Goal: Task Accomplishment & Management: Manage account settings

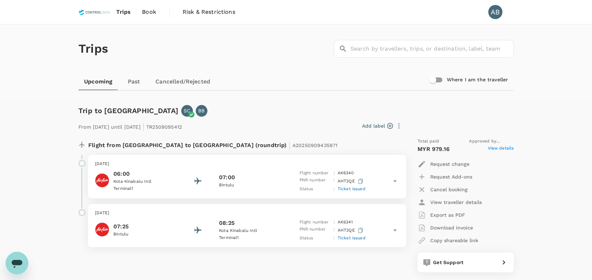
click at [148, 10] on span "Book" at bounding box center [149, 12] width 14 height 8
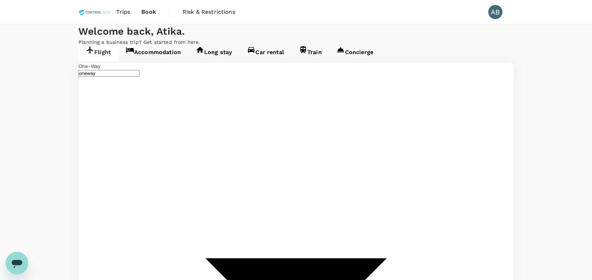
click at [312, 46] on p "Planning a business trip? Get started from here." at bounding box center [296, 42] width 436 height 7
type input "Kuala Lumpur, Malaysia (any)"
type input "Sepinggan Intl (BPN)"
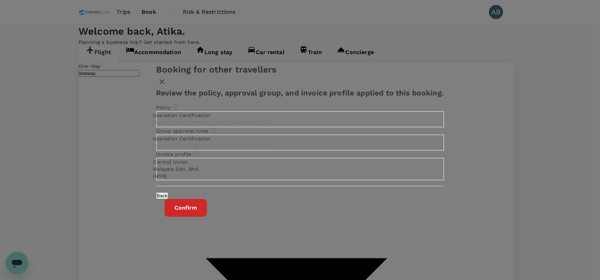
click at [207, 217] on button "Confirm" at bounding box center [185, 208] width 42 height 18
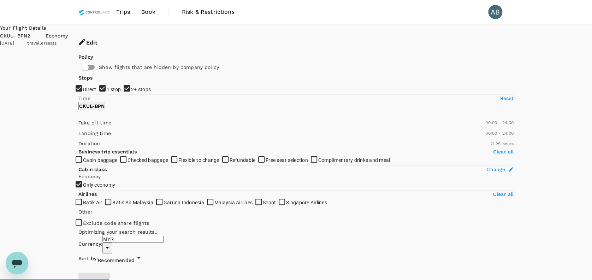
type input "1390"
click at [83, 127] on input "1 stop" at bounding box center [296, 140] width 592 height 280
checkbox input "false"
click at [82, 144] on input "2+ stops" at bounding box center [296, 140] width 592 height 280
checkbox input "false"
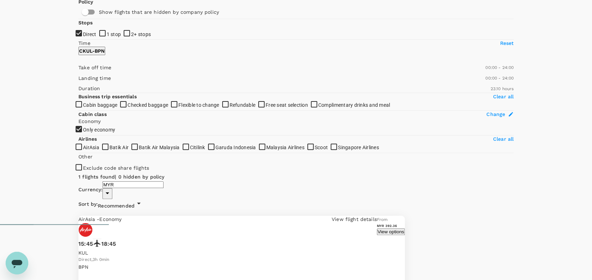
scroll to position [74, 0]
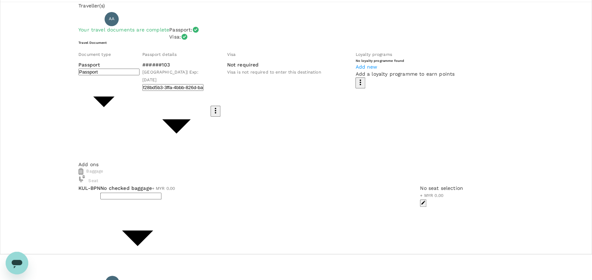
scroll to position [47, 0]
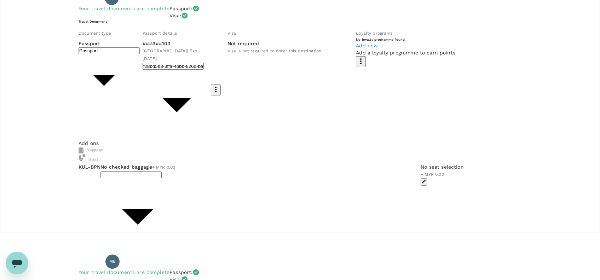
type input "1 - 147.72"
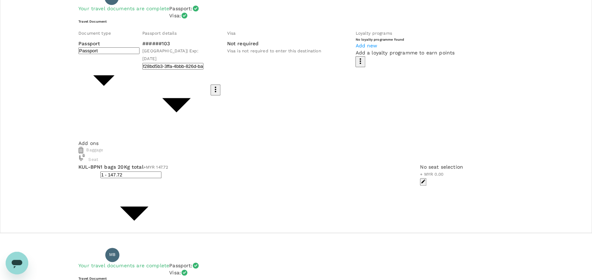
scroll to position [141, 0]
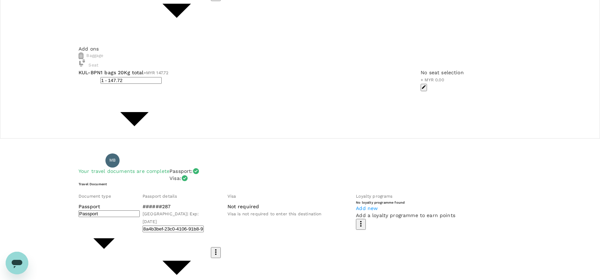
type input "1 - 147.72"
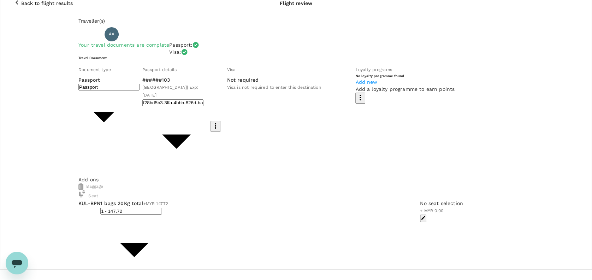
scroll to position [0, 0]
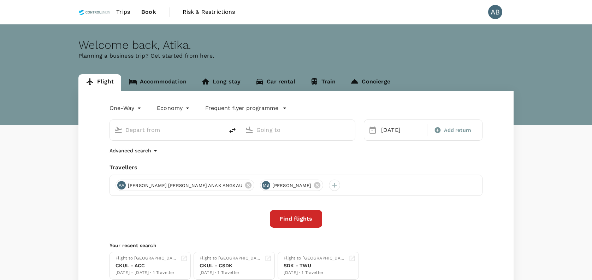
type input "[GEOGRAPHIC_DATA], [GEOGRAPHIC_DATA] (any)"
type input "Sepinggan Intl (BPN)"
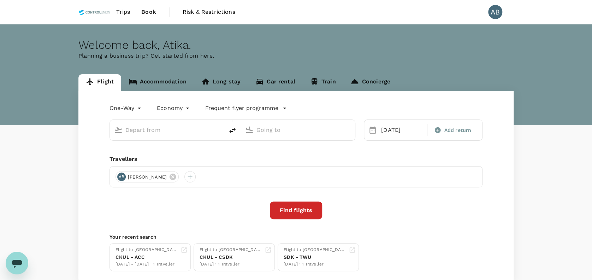
type input "Kuala Lumpur, Malaysia (any)"
type input "Sepinggan Intl (BPN)"
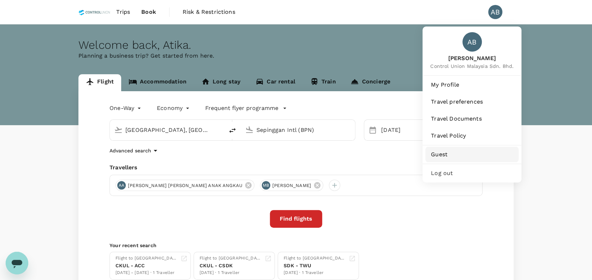
click at [447, 155] on span "Guest" at bounding box center [472, 154] width 82 height 8
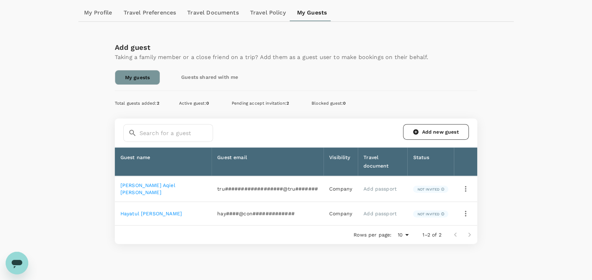
scroll to position [94, 0]
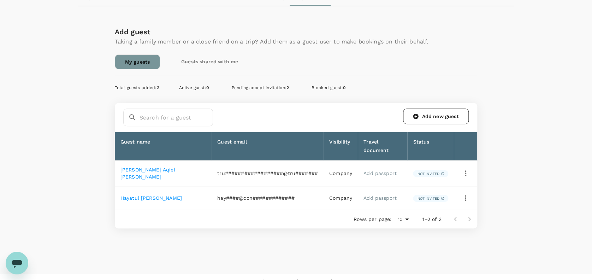
click at [448, 118] on link "Add new guest" at bounding box center [436, 117] width 66 height 16
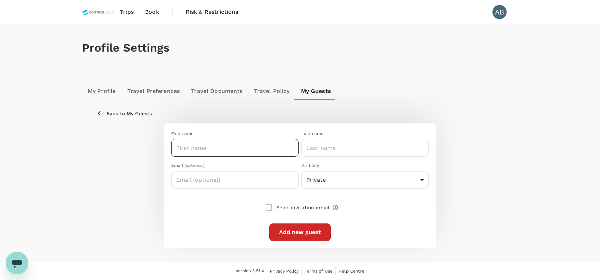
click at [195, 150] on input "text" at bounding box center [234, 148] width 127 height 18
type input "R sukasmianto"
click at [398, 132] on div "Last name" at bounding box center [364, 133] width 127 height 7
click at [331, 184] on body "Trips Book Risk & Restrictions AB Profile Settings My Profile Travel Preference…" at bounding box center [300, 140] width 600 height 281
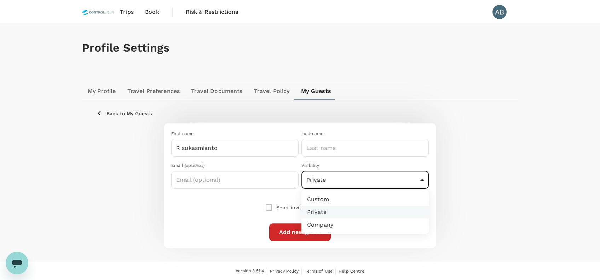
click at [328, 225] on li "Company" at bounding box center [364, 224] width 127 height 13
type input "company"
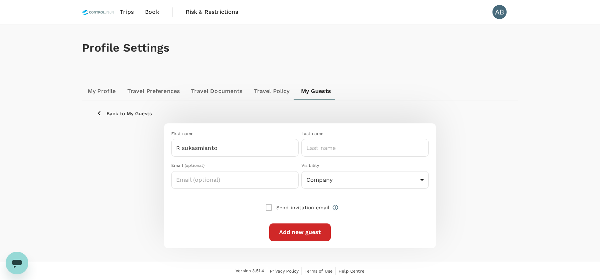
click at [392, 207] on div "Send invitation email" at bounding box center [299, 207] width 257 height 15
click at [185, 147] on input "R sukasmianto" at bounding box center [234, 148] width 127 height 18
click at [313, 232] on button "Add new guest" at bounding box center [300, 232] width 62 height 18
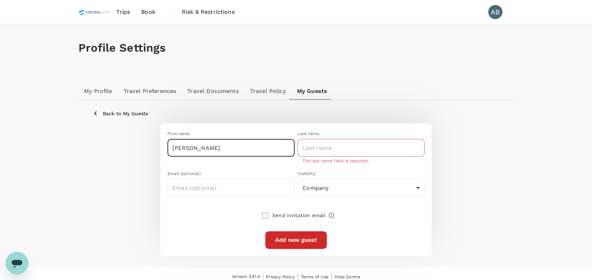
drag, startPoint x: 223, startPoint y: 148, endPoint x: 199, endPoint y: 149, distance: 24.1
click at [199, 149] on input "[PERSON_NAME]" at bounding box center [231, 148] width 127 height 18
click at [173, 148] on input "[PERSON_NAME]" at bounding box center [231, 148] width 127 height 18
drag, startPoint x: 179, startPoint y: 147, endPoint x: 169, endPoint y: 147, distance: 9.2
click at [169, 147] on input "[PERSON_NAME]" at bounding box center [231, 148] width 127 height 18
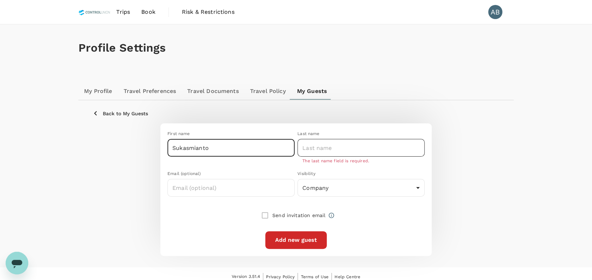
type input "Sukasmianto"
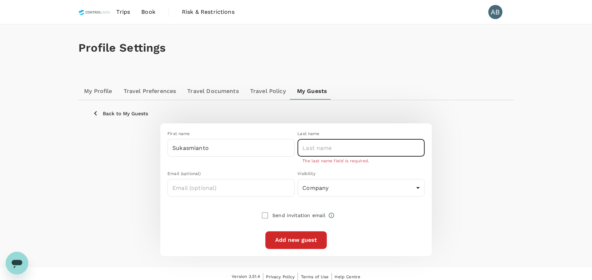
click at [326, 148] on input "text" at bounding box center [361, 148] width 127 height 18
paste input "R"
click at [390, 163] on p "The last name field is required." at bounding box center [361, 161] width 117 height 7
click at [409, 238] on div "First name Sukasmianto ​ Last name R ​ The last name field is required. Email (…" at bounding box center [293, 187] width 263 height 124
drag, startPoint x: 311, startPoint y: 146, endPoint x: 326, endPoint y: 150, distance: 15.7
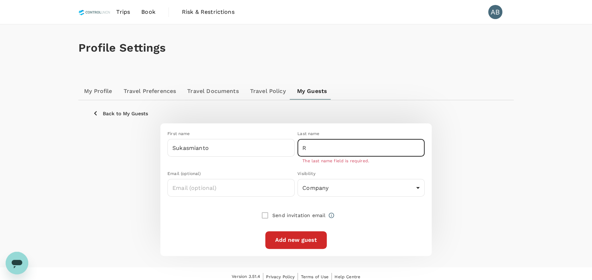
click at [312, 146] on input "R" at bounding box center [361, 148] width 127 height 18
click at [391, 163] on p "The last name field is required." at bounding box center [361, 161] width 117 height 7
drag, startPoint x: 404, startPoint y: 241, endPoint x: 351, endPoint y: 251, distance: 53.5
click at [404, 241] on div "First name Sukasmianto ​ Last name R ​ The last name field is required. Email (…" at bounding box center [293, 187] width 263 height 124
click at [308, 239] on button "Add new guest" at bounding box center [296, 240] width 62 height 18
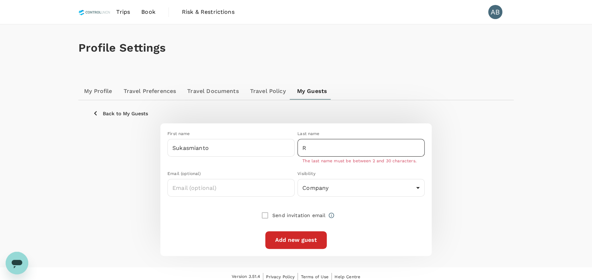
click at [320, 146] on input "R" at bounding box center [361, 148] width 127 height 18
type input "R."
click at [392, 228] on div "First name Sukasmianto ​ Last name R. ​ The last name must be between 2 and 30 …" at bounding box center [293, 187] width 263 height 124
click at [306, 233] on button "Add new guest" at bounding box center [296, 240] width 62 height 18
click at [325, 150] on input "R." at bounding box center [361, 148] width 127 height 18
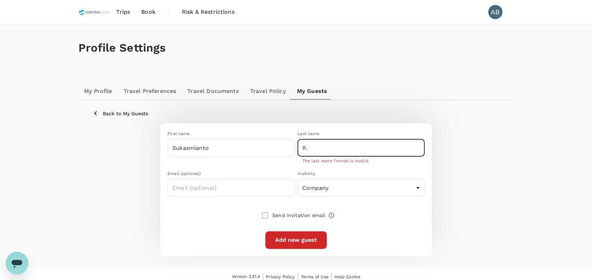
drag, startPoint x: 315, startPoint y: 145, endPoint x: 297, endPoint y: 148, distance: 18.9
click at [297, 148] on div "Last name R. ​ The last name format is invalid." at bounding box center [360, 146] width 130 height 37
drag, startPoint x: 171, startPoint y: 147, endPoint x: 177, endPoint y: 147, distance: 5.3
click at [173, 147] on input "Sukasmianto" at bounding box center [231, 148] width 127 height 18
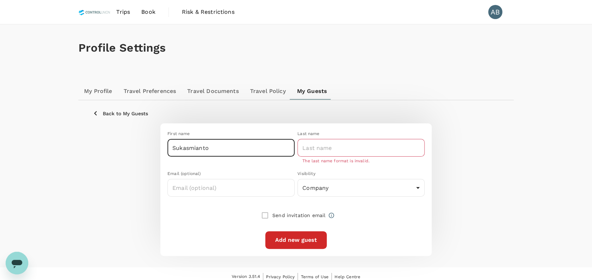
paste input "R"
type input "[PERSON_NAME]"
drag, startPoint x: 217, startPoint y: 158, endPoint x: 224, endPoint y: 153, distance: 8.2
click at [207, 154] on div "First name [PERSON_NAME] ​" at bounding box center [230, 146] width 130 height 37
drag, startPoint x: 228, startPoint y: 151, endPoint x: 179, endPoint y: 150, distance: 49.2
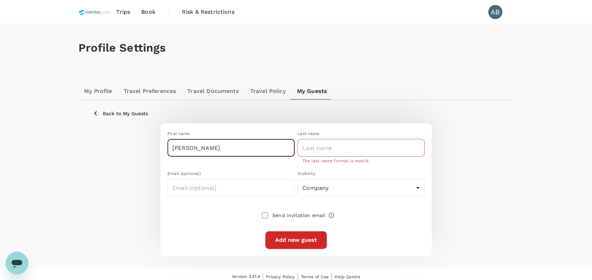
click at [179, 150] on input "[PERSON_NAME]" at bounding box center [231, 148] width 127 height 18
click at [345, 147] on input "text" at bounding box center [361, 148] width 127 height 18
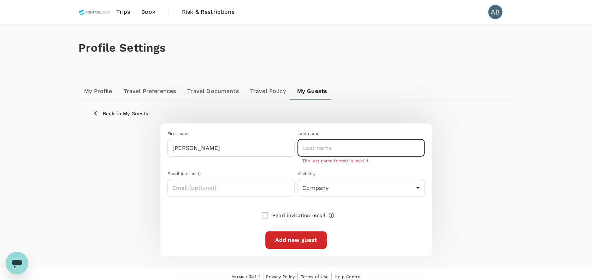
paste input "Sukasmianto"
type input "Sukasmianto"
click at [375, 219] on div "Send invitation email" at bounding box center [296, 215] width 257 height 15
click at [383, 224] on div "First name R Sukasmianto ​ Last name Sukasmianto ​ The last name format is inva…" at bounding box center [293, 187] width 263 height 124
click at [307, 236] on button "Add new guest" at bounding box center [296, 240] width 62 height 18
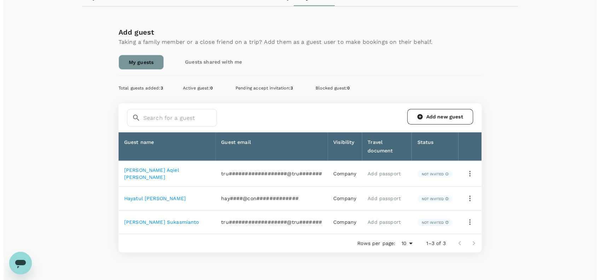
scroll to position [118, 0]
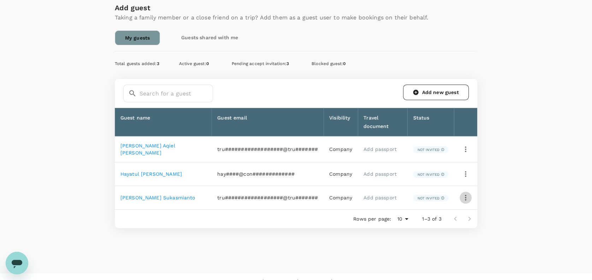
click at [463, 193] on icon "button" at bounding box center [466, 197] width 8 height 8
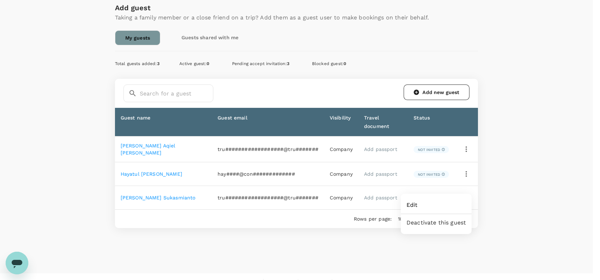
click at [416, 202] on span "Edit" at bounding box center [435, 205] width 59 height 8
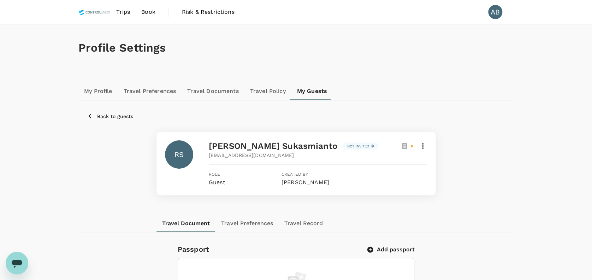
click at [422, 146] on icon at bounding box center [423, 146] width 8 height 8
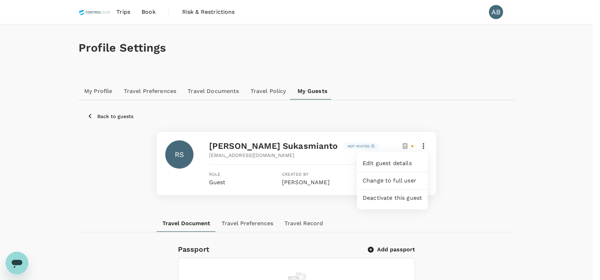
click at [384, 162] on span "Edit guest details" at bounding box center [391, 163] width 59 height 8
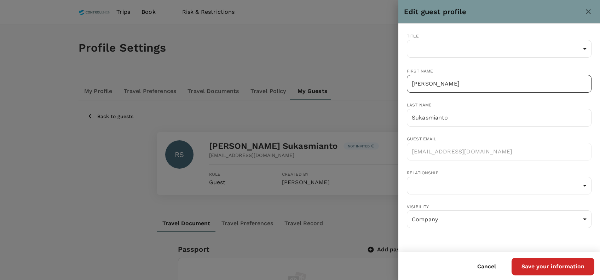
click at [456, 88] on input "[PERSON_NAME]" at bounding box center [499, 84] width 185 height 18
drag, startPoint x: 461, startPoint y: 85, endPoint x: 418, endPoint y: 84, distance: 42.8
click at [418, 84] on input "[PERSON_NAME]" at bounding box center [499, 84] width 185 height 18
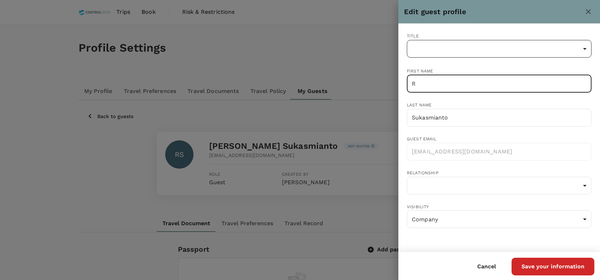
type input "R"
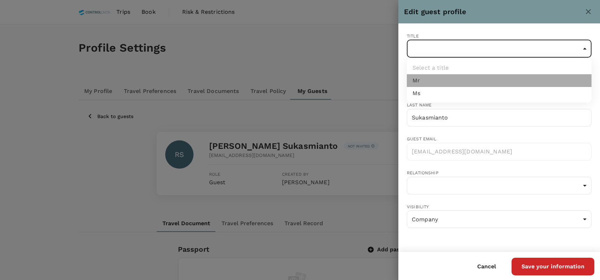
click at [440, 78] on li "Mr" at bounding box center [499, 80] width 185 height 13
type input "Mr"
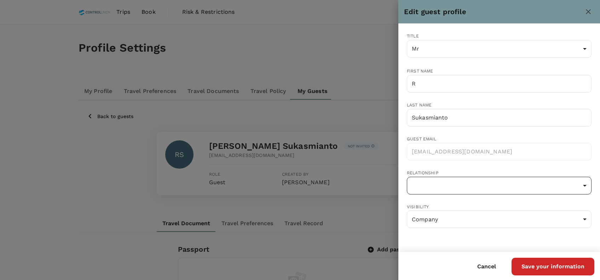
click at [436, 219] on li "Work related" at bounding box center [499, 214] width 185 height 13
type input "work-related"
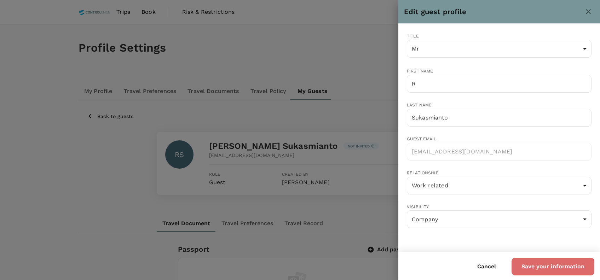
click at [547, 271] on button "Save your information" at bounding box center [552, 267] width 83 height 18
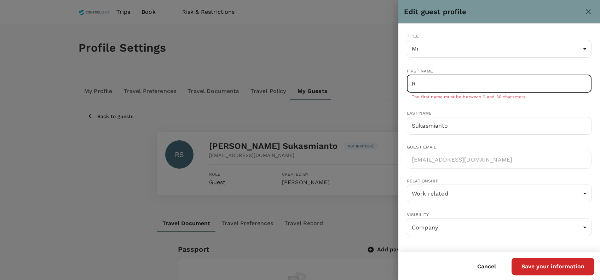
click at [426, 86] on input "R" at bounding box center [499, 84] width 185 height 18
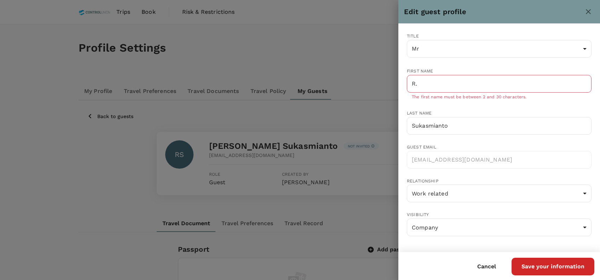
click at [411, 109] on div "Last name [PERSON_NAME] ​" at bounding box center [499, 121] width 185 height 25
click at [537, 262] on button "Save your information" at bounding box center [552, 267] width 83 height 18
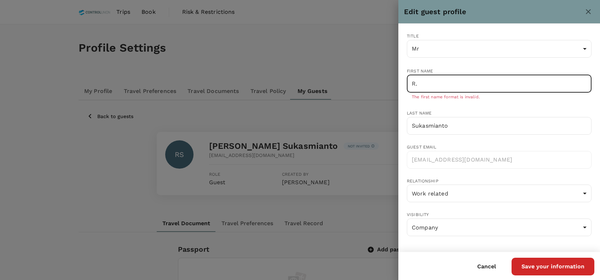
click at [426, 89] on input "R." at bounding box center [499, 84] width 185 height 18
type input "[PERSON_NAME]"
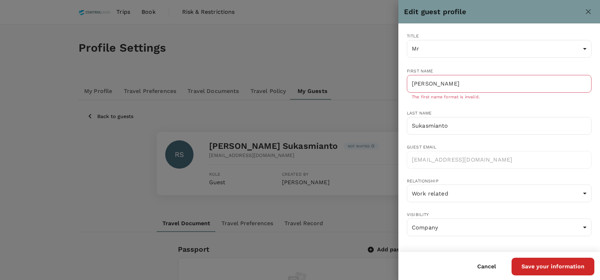
click at [526, 104] on div "Title Mr Mr ​ First name [PERSON_NAME] ​ The first name format is invalid. Last…" at bounding box center [493, 133] width 196 height 224
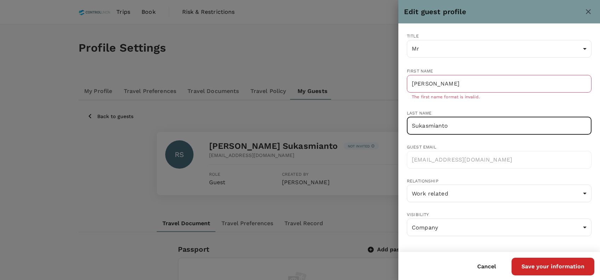
click at [471, 124] on input "Sukasmianto" at bounding box center [499, 126] width 185 height 18
drag, startPoint x: 472, startPoint y: 124, endPoint x: 396, endPoint y: 122, distance: 76.0
click at [396, 122] on div "Edit guest profile Title Mr Mr [PERSON_NAME] First name [PERSON_NAME] ​ The fir…" at bounding box center [300, 140] width 600 height 280
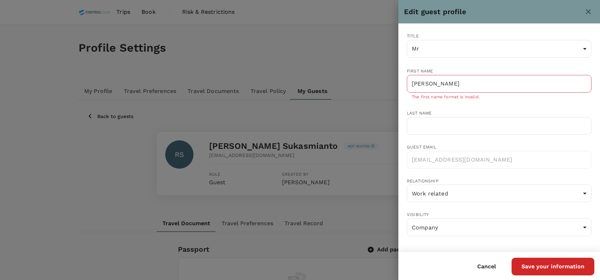
click at [506, 101] on div "Title Mr Mr ​ First name [PERSON_NAME] ​ The first name format is invalid. Last…" at bounding box center [493, 133] width 196 height 224
click at [543, 268] on button "Save your information" at bounding box center [552, 267] width 83 height 18
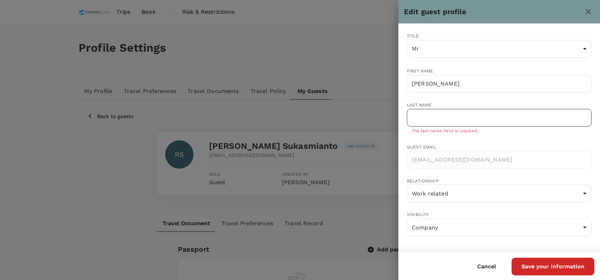
click at [449, 115] on input "text" at bounding box center [499, 118] width 185 height 18
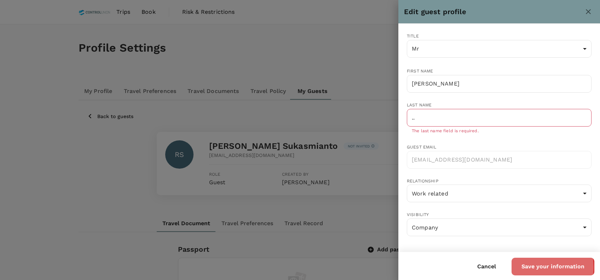
click at [527, 267] on button "Save your information" at bounding box center [552, 267] width 83 height 18
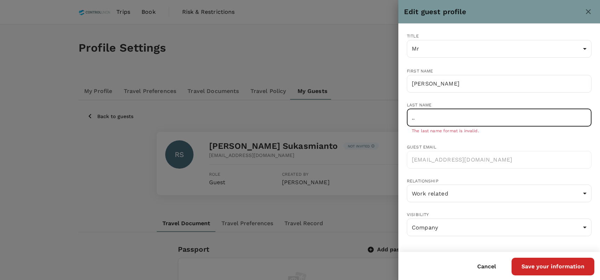
click at [455, 114] on input ".." at bounding box center [499, 118] width 185 height 18
type input "."
click at [318, 109] on div at bounding box center [300, 140] width 600 height 280
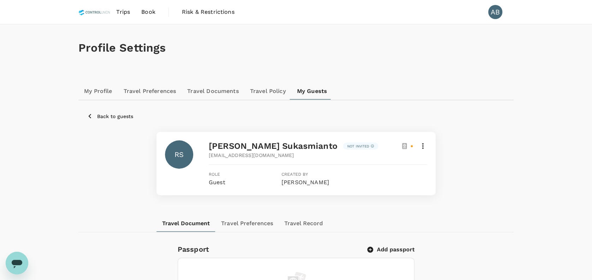
click at [15, 252] on button "Open messaging window" at bounding box center [17, 263] width 23 height 23
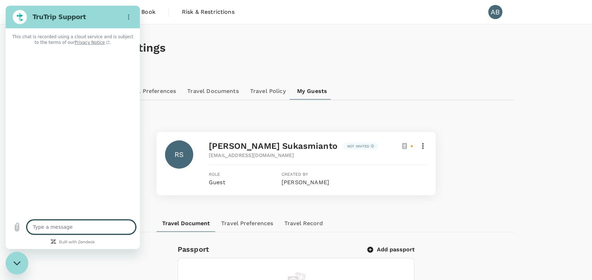
type textarea "x"
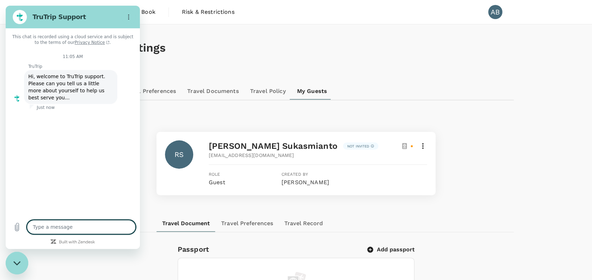
type textarea "H"
type textarea "x"
type textarea "HI"
type textarea "x"
type textarea "HI"
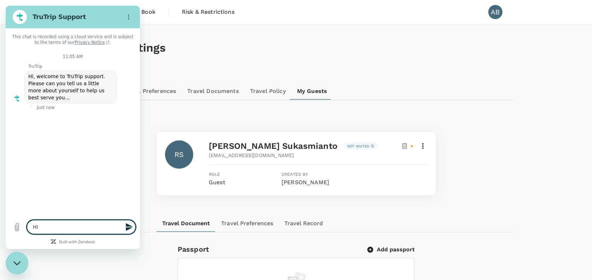
type textarea "x"
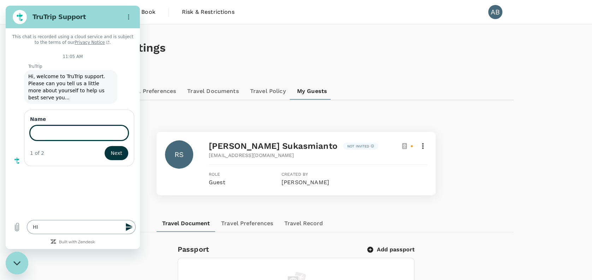
click at [105, 146] on button "Next" at bounding box center [117, 153] width 24 height 14
type input "Atika"
click at [112, 149] on span "Next" at bounding box center [117, 153] width 12 height 8
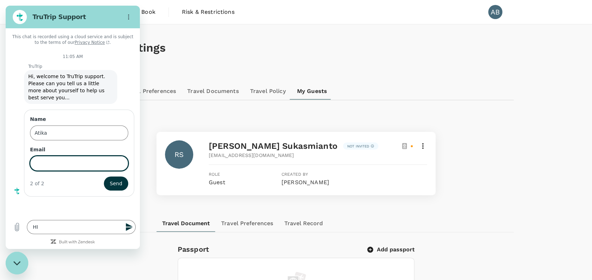
click at [77, 156] on input "Email" at bounding box center [79, 163] width 98 height 15
type input "[EMAIL_ADDRESS][DOMAIN_NAME]"
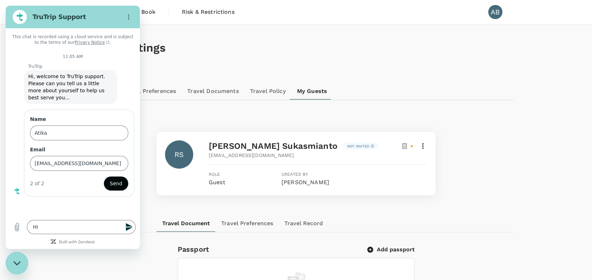
click at [113, 176] on button "Send" at bounding box center [116, 183] width 24 height 14
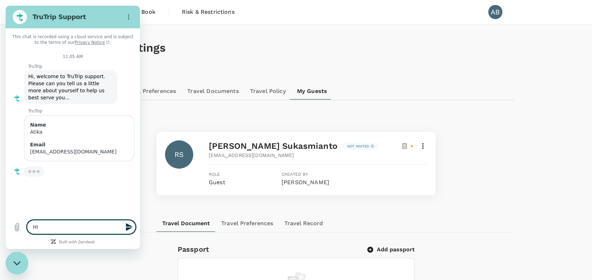
click at [60, 227] on textarea "HI" at bounding box center [81, 227] width 109 height 14
type textarea "x"
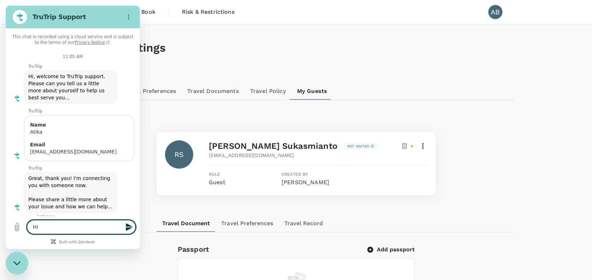
type textarea "H"
type textarea "x"
type textarea "i"
type textarea "x"
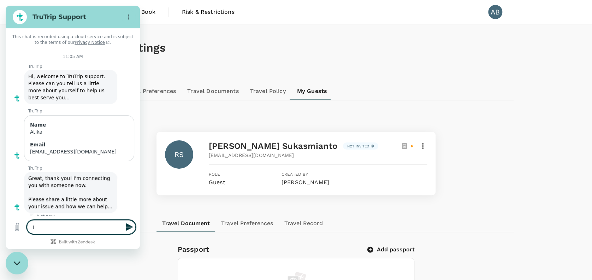
type textarea "i"
type textarea "x"
type textarea "i"
type textarea "x"
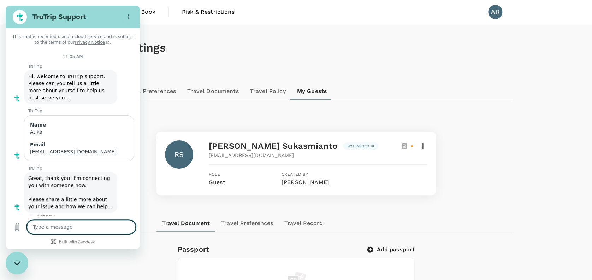
type textarea "i"
type textarea "x"
type textarea "i"
type textarea "x"
type textarea "i"
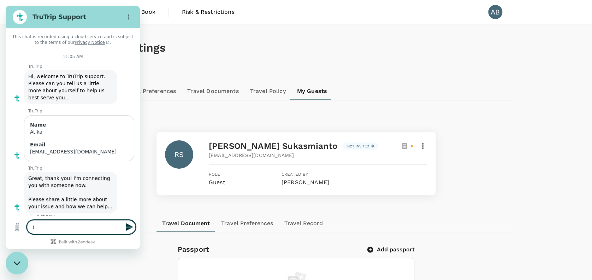
type textarea "x"
type textarea "I"
type textarea "x"
type textarea "I"
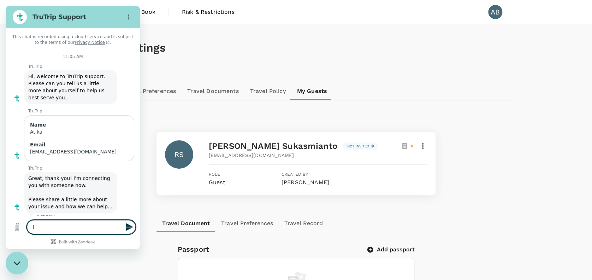
type textarea "x"
type textarea "I w"
type textarea "x"
type textarea "I wo"
type textarea "x"
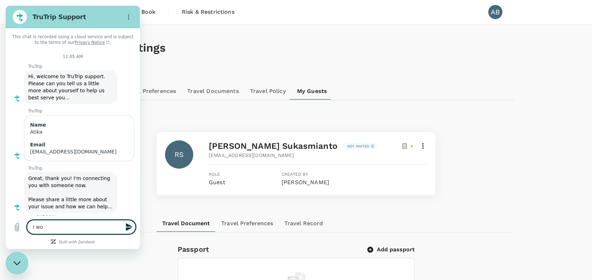
type textarea "I wou"
type textarea "x"
type textarea "I woul"
type textarea "x"
type textarea "I would"
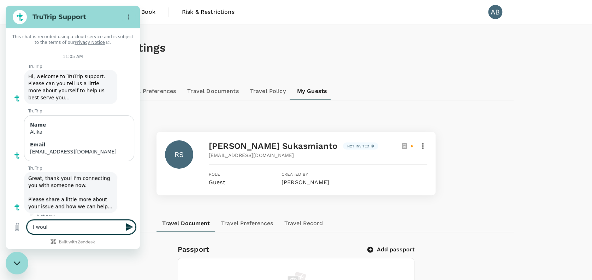
type textarea "x"
type textarea "I would"
type textarea "x"
type textarea "I would l"
type textarea "x"
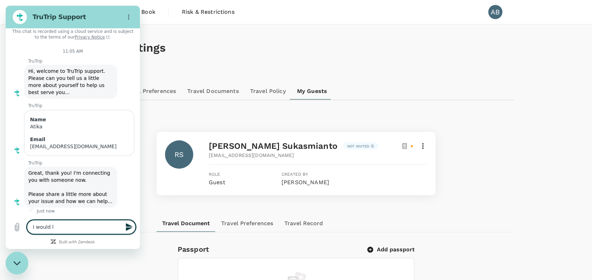
type textarea "I would li"
type textarea "x"
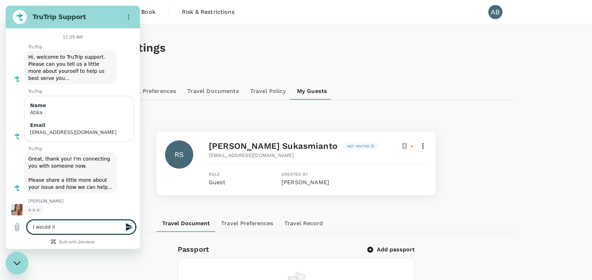
scroll to position [19, 0]
type textarea "I would lik"
type textarea "x"
type textarea "I would like"
type textarea "x"
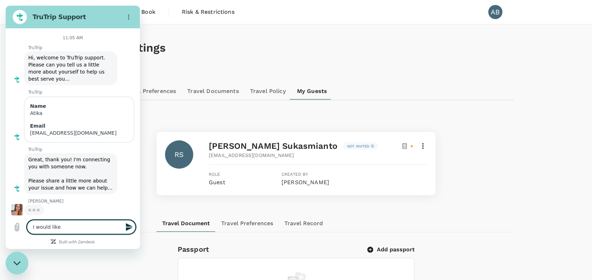
type textarea "I would like"
type textarea "x"
type textarea "I would like t"
type textarea "x"
type textarea "I would like to"
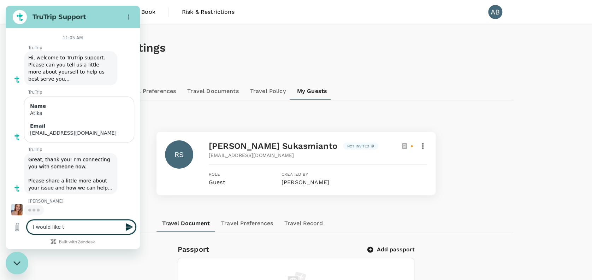
type textarea "x"
type textarea "I would like to"
type textarea "x"
type textarea "I would like to r"
type textarea "x"
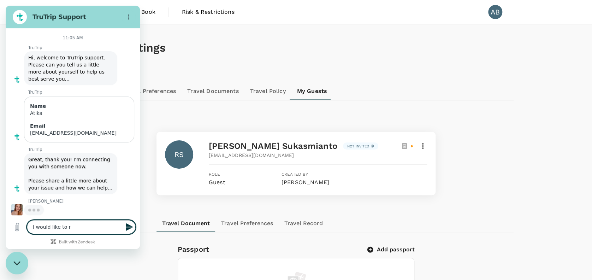
type textarea "I would like to re"
type textarea "x"
type textarea "I would like to reg"
type textarea "x"
type textarea "I would like to regi"
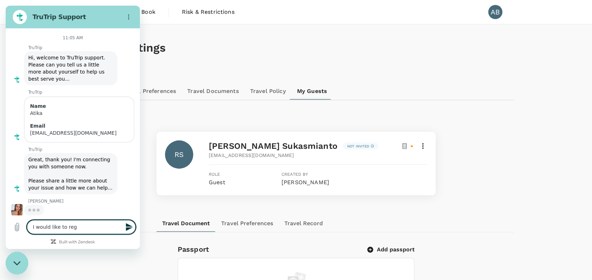
type textarea "x"
type textarea "I would like to regis"
type textarea "x"
type textarea "I would like to regist"
type textarea "x"
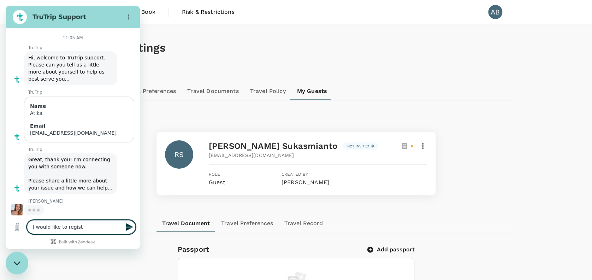
type textarea "I would like to registe"
type textarea "x"
type textarea "I would like to register"
type textarea "x"
type textarea "I would like to register"
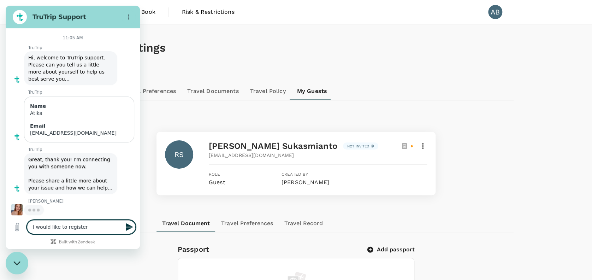
type textarea "x"
type textarea "I would like to register R"
type textarea "x"
type textarea "I would like to register R."
type textarea "x"
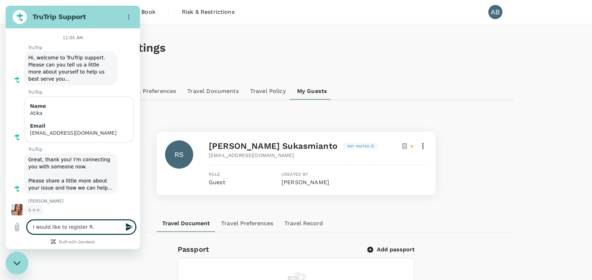
type textarea "I would like to register R."
type textarea "x"
type textarea "I would like to register R. s"
type textarea "x"
type textarea "I would like to register R. sU"
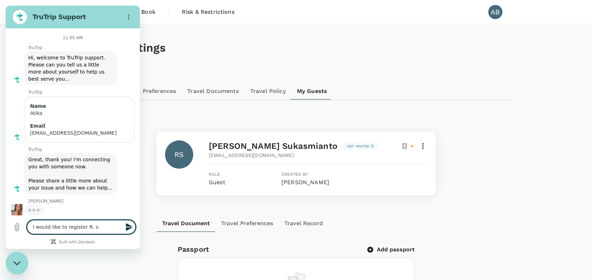
type textarea "x"
type textarea "I would like to register R. sUK"
type textarea "x"
type textarea "I would like to register R. sUKA"
type textarea "x"
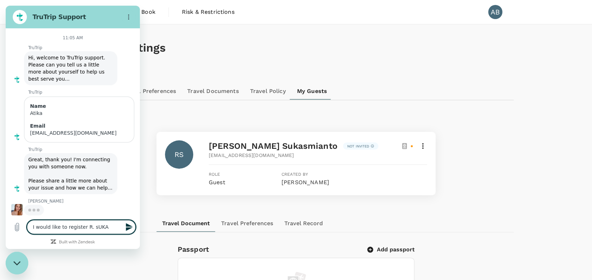
type textarea "I would like to register R. sUKAS"
type textarea "x"
type textarea "I would like to register R. sUKASM"
type textarea "x"
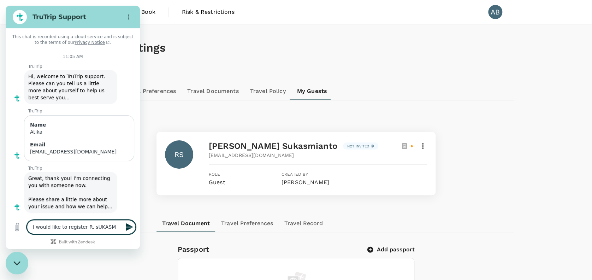
type textarea "I would like to register R. sUKASMI"
type textarea "x"
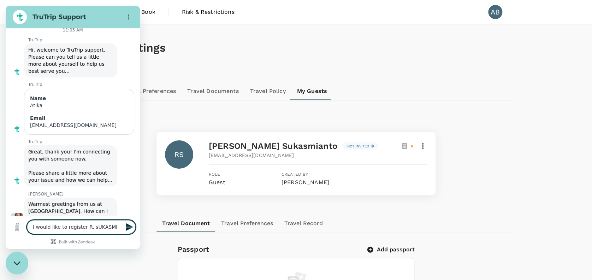
type textarea "I would like to register R. sUKASMIA"
type textarea "x"
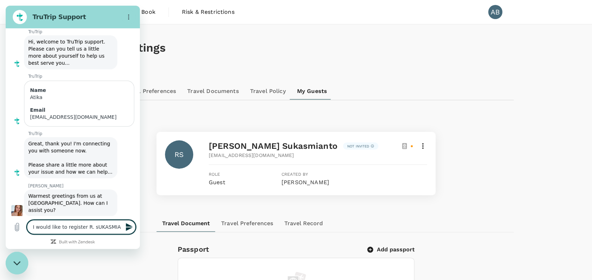
type textarea "I would like to register R. sUKASMIAN"
type textarea "x"
type textarea "I would like to register R. sUKASMIANT"
type textarea "x"
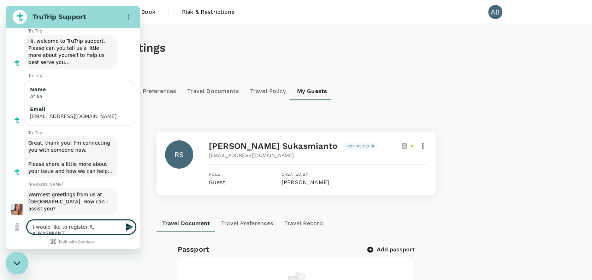
type textarea "I would like to register R. sUKASMIANTO"
type textarea "x"
type textarea "I would like to register R. sUKASMIANTO"
type textarea "x"
type textarea "I would like to register R. sUKASMIANTO"
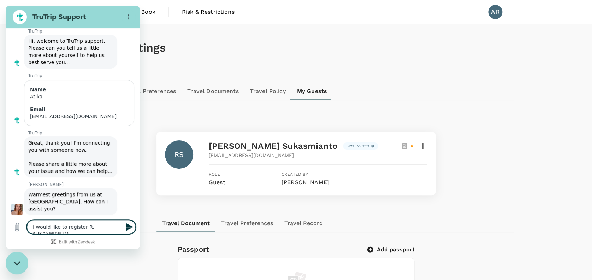
type textarea "x"
type textarea "I would like to register R. sUKASMIANT"
type textarea "x"
type textarea "I would like to register R. sUKASMIAN"
type textarea "x"
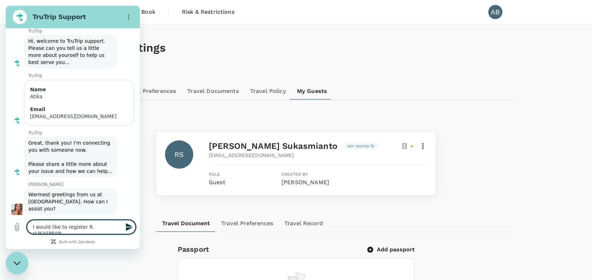
type textarea "I would like to register R. sUKASMIA"
type textarea "x"
type textarea "I would like to register R. sUKASMI"
type textarea "x"
type textarea "I would like to register R. sUKASM"
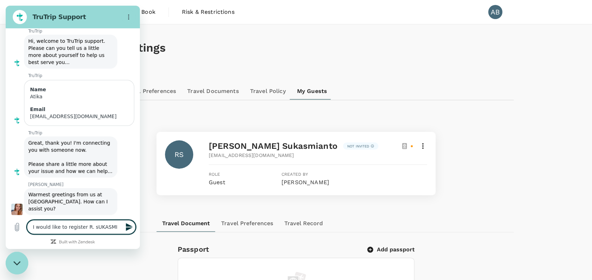
type textarea "x"
type textarea "I would like to register R. sUKAS"
type textarea "x"
type textarea "I would like to register R. sUKA"
type textarea "x"
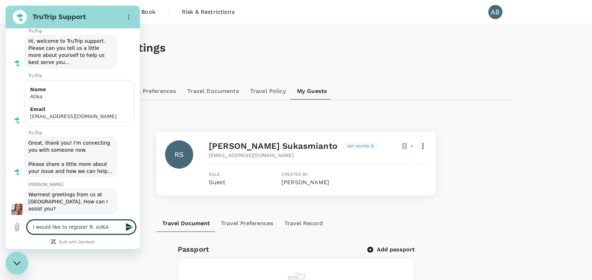
type textarea "I would like to register R. sUK"
type textarea "x"
type textarea "I would like to register R. sU"
type textarea "x"
type textarea "I would like to register R. s"
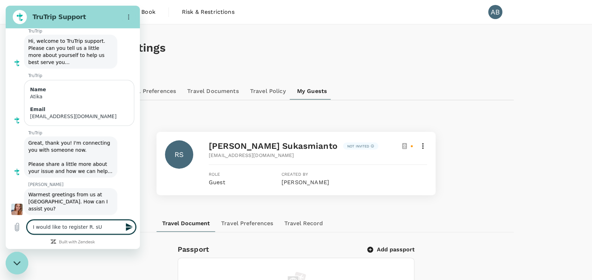
type textarea "x"
type textarea "I would like to register R."
type textarea "x"
type textarea "I would like to register R. S"
type textarea "x"
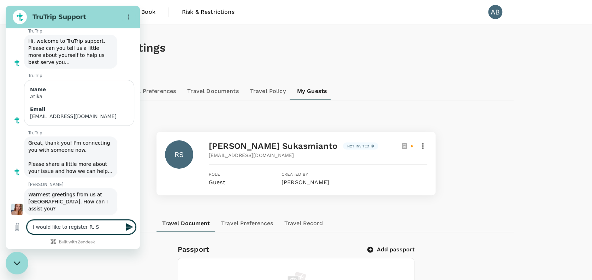
type textarea "I would like to register R. Su"
type textarea "x"
type textarea "I would like to register R. Suk"
type textarea "x"
type textarea "I would like to register R. Suka"
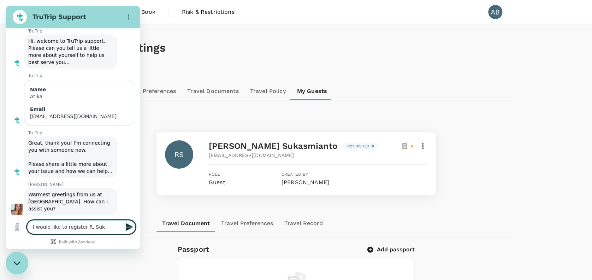
type textarea "x"
type textarea "I would like to register R. Sukas"
type textarea "x"
type textarea "I would like to register R. Sukasm"
type textarea "x"
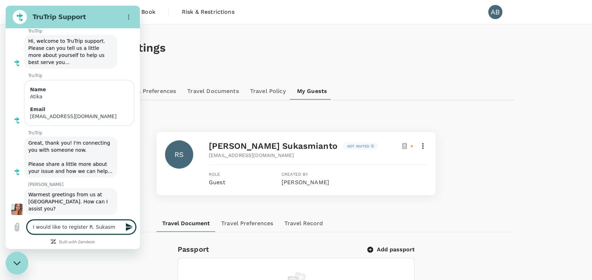
type textarea "I would like to register R. Sukasmi"
type textarea "x"
type textarea "I would like to register R. Sukasmia"
type textarea "x"
type textarea "I would like to register R. Sukasmian"
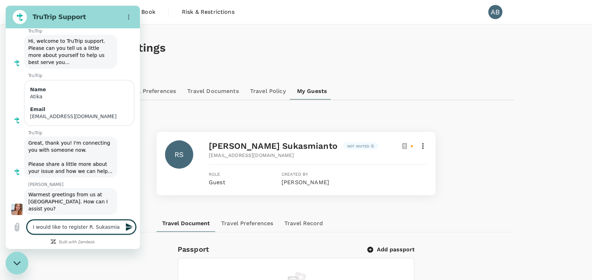
type textarea "x"
type textarea "I would like to register R. Sukasmiant"
type textarea "x"
type textarea "I would like to register R. Sukasmianto"
type textarea "x"
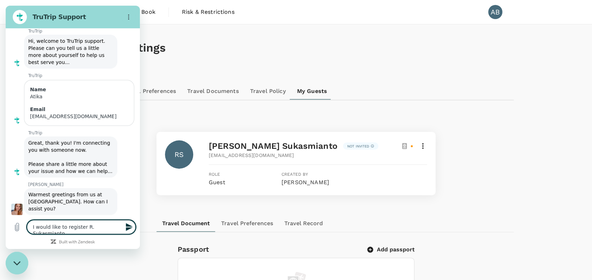
type textarea "I would like to register R. Sukasmianto"
type textarea "x"
type textarea "I would like to register R. Sukasmianto a"
type textarea "x"
type textarea "I would like to register R. [PERSON_NAME] as"
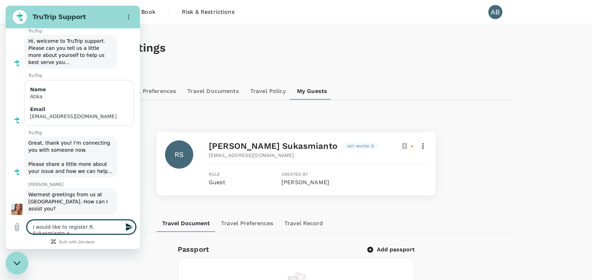
type textarea "x"
type textarea "I would like to register R. [PERSON_NAME] as"
type textarea "x"
type textarea "I would like to register R. [PERSON_NAME] as g"
type textarea "x"
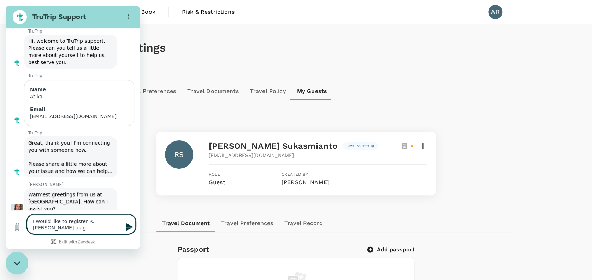
type textarea "I would like to register R. [PERSON_NAME] as gu"
type textarea "x"
type textarea "I would like to register R. [PERSON_NAME] as gue"
type textarea "x"
type textarea "I would like to register R. [PERSON_NAME] as gues"
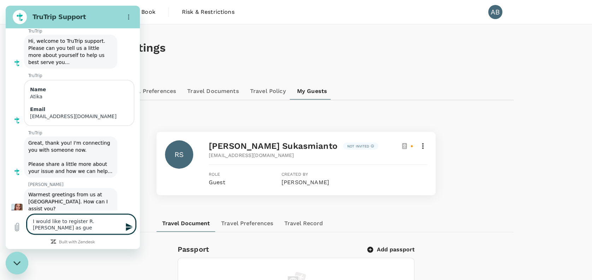
type textarea "x"
type textarea "I would like to register R. [PERSON_NAME] as guest"
type textarea "x"
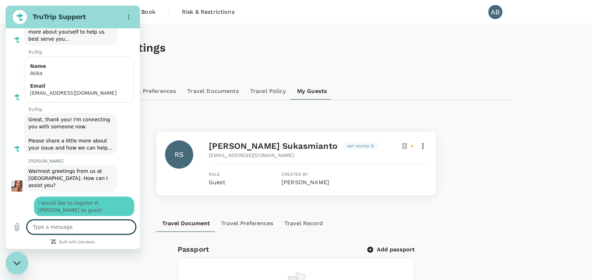
type textarea "x"
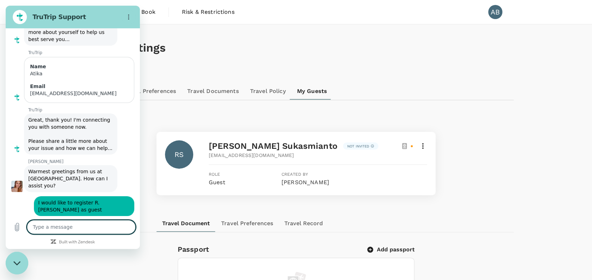
scroll to position [59, 0]
type textarea "b"
type textarea "x"
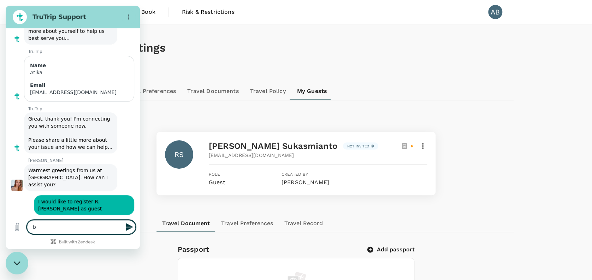
type textarea "bi"
type textarea "x"
type textarea "b"
type textarea "x"
type textarea "bu"
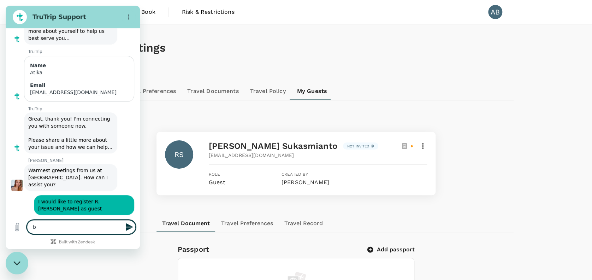
type textarea "x"
type textarea "but"
type textarea "x"
type textarea "but"
type textarea "x"
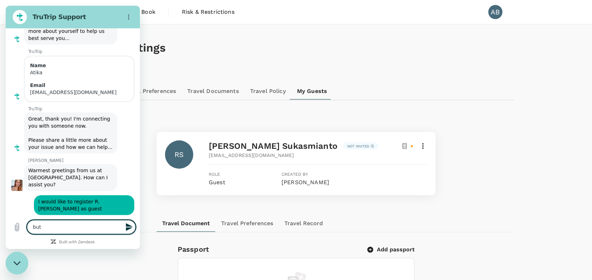
type textarea "but h"
type textarea "x"
type textarea "but hi"
type textarea "x"
type textarea "but his"
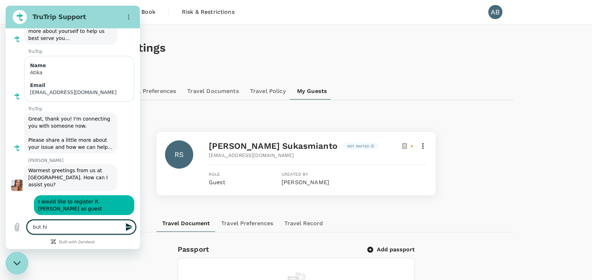
type textarea "x"
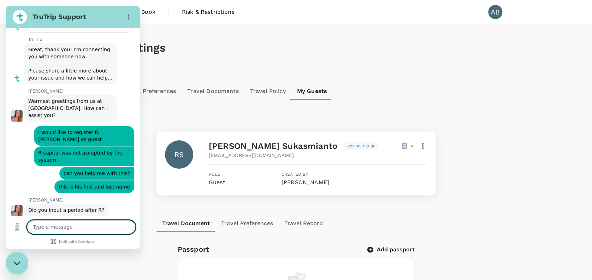
scroll to position [130, 0]
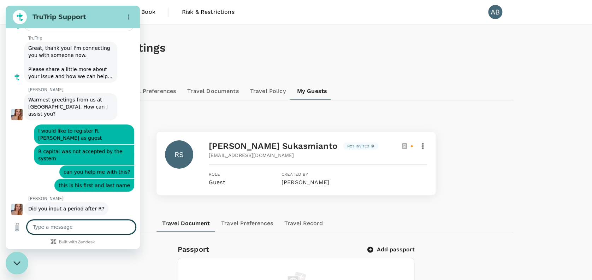
click at [37, 228] on textarea at bounding box center [81, 227] width 109 height 14
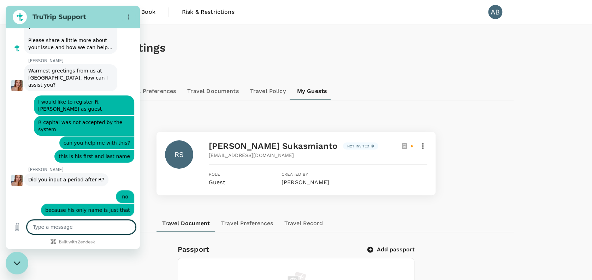
scroll to position [161, 0]
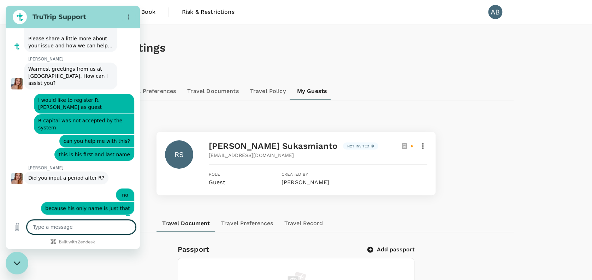
click at [56, 223] on textarea at bounding box center [81, 227] width 109 height 14
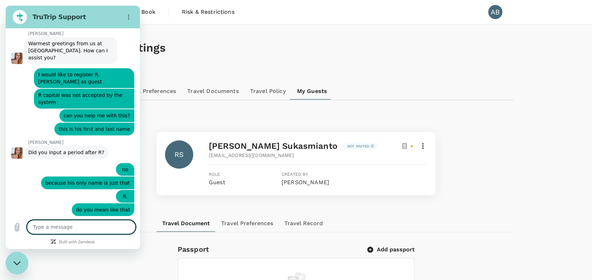
scroll to position [187, 0]
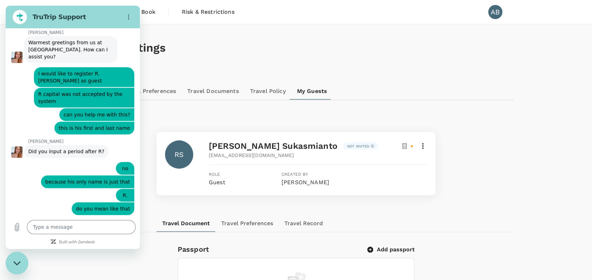
click at [421, 145] on icon at bounding box center [423, 146] width 8 height 8
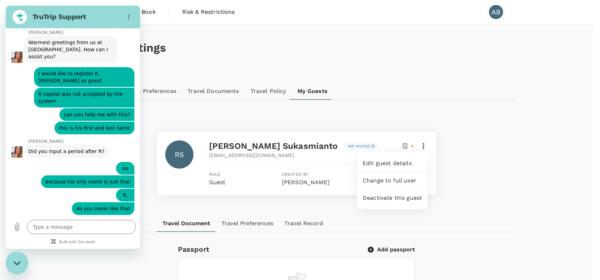
click at [400, 159] on span "Edit guest details" at bounding box center [391, 163] width 59 height 8
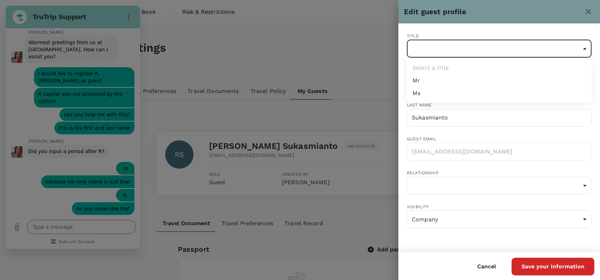
click at [416, 81] on li "Mr" at bounding box center [499, 80] width 185 height 13
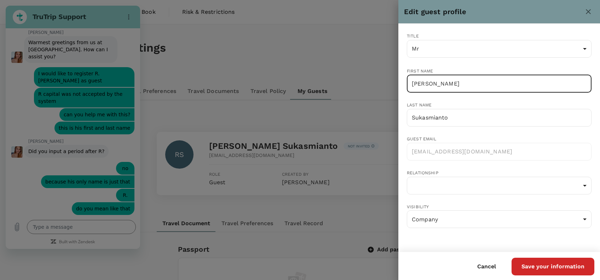
drag, startPoint x: 462, startPoint y: 81, endPoint x: 418, endPoint y: 81, distance: 44.2
click at [418, 81] on input "[PERSON_NAME]" at bounding box center [499, 84] width 185 height 18
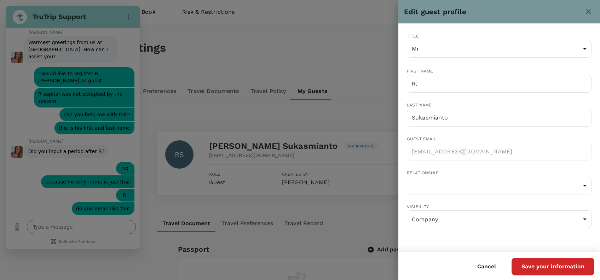
click at [410, 99] on div "Title Mr Mr [PERSON_NAME] First name [PERSON_NAME] ​ Last name [PERSON_NAME] ​ …" at bounding box center [493, 129] width 196 height 216
click at [547, 266] on button "Save your information" at bounding box center [552, 267] width 83 height 18
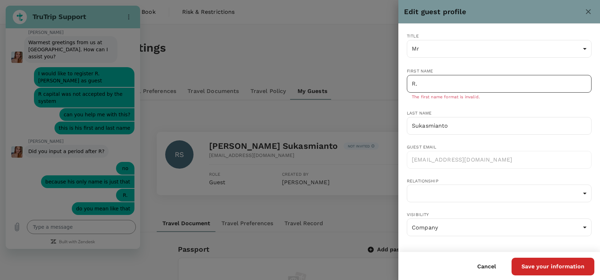
click at [428, 84] on input "R." at bounding box center [499, 84] width 185 height 18
drag, startPoint x: 419, startPoint y: 83, endPoint x: 399, endPoint y: 82, distance: 19.5
click at [399, 82] on div "Title Mr Mr [PERSON_NAME] First name [PERSON_NAME] ​ The first name format is i…" at bounding box center [493, 133] width 196 height 224
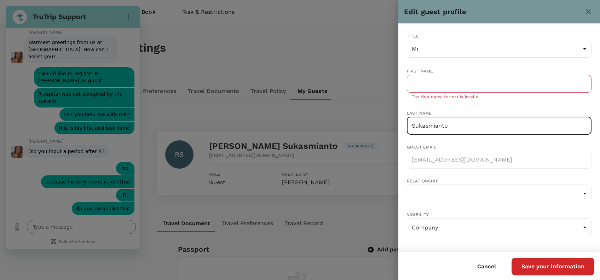
drag, startPoint x: 452, startPoint y: 124, endPoint x: 364, endPoint y: 127, distance: 87.4
click at [364, 127] on div "Edit guest profile Title Mr Mr [PERSON_NAME] First name ​ The first name format…" at bounding box center [300, 140] width 600 height 280
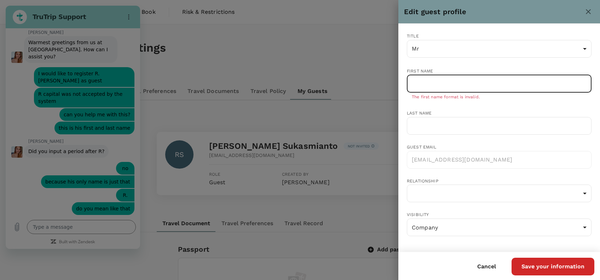
click at [420, 87] on input "text" at bounding box center [499, 84] width 185 height 18
paste input "Sukasmianto"
click at [418, 122] on input "text" at bounding box center [499, 126] width 185 height 18
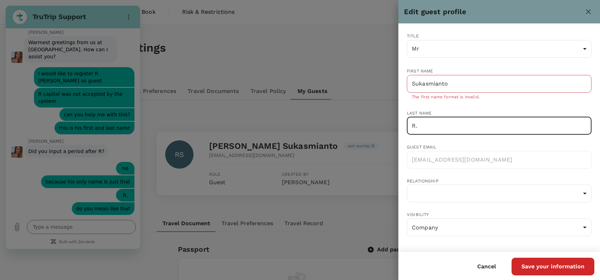
click at [444, 106] on div "Title Mr Mr [PERSON_NAME] First name [PERSON_NAME] ​ The first name format is i…" at bounding box center [493, 133] width 196 height 224
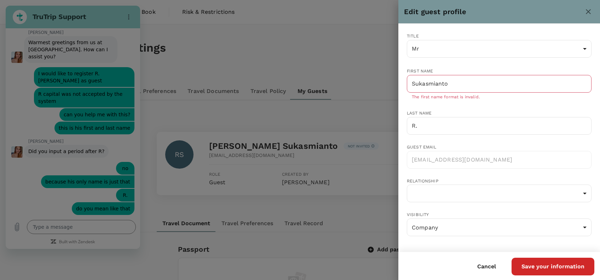
click at [494, 104] on div "Title Mr Mr [PERSON_NAME] First name [PERSON_NAME] ​ The first name format is i…" at bounding box center [493, 133] width 196 height 224
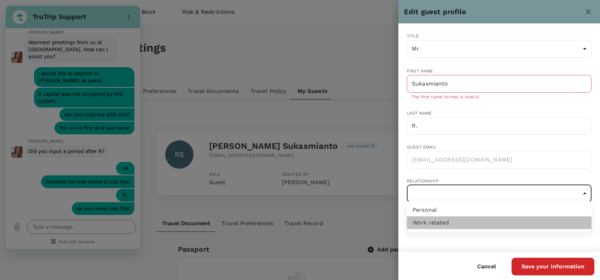
click at [444, 220] on li "Work related" at bounding box center [499, 222] width 185 height 13
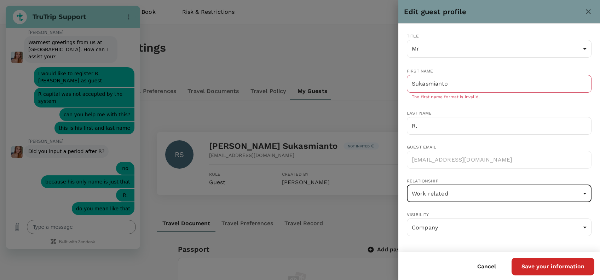
click at [540, 268] on button "Save your information" at bounding box center [552, 267] width 83 height 18
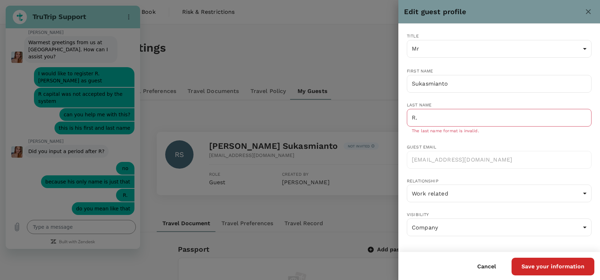
click at [541, 268] on button "Save your information" at bounding box center [552, 267] width 83 height 18
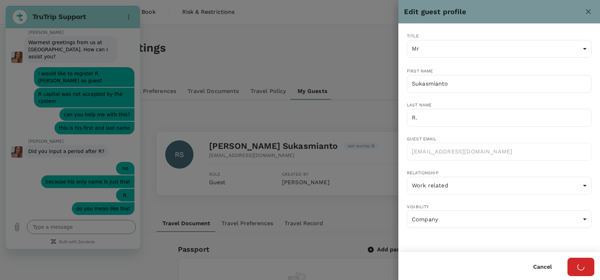
click at [541, 268] on button "Cancel" at bounding box center [542, 267] width 39 height 18
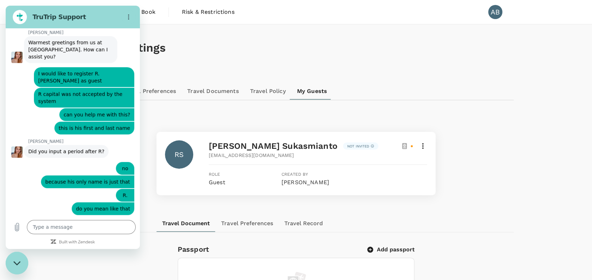
click at [425, 147] on icon at bounding box center [423, 146] width 8 height 8
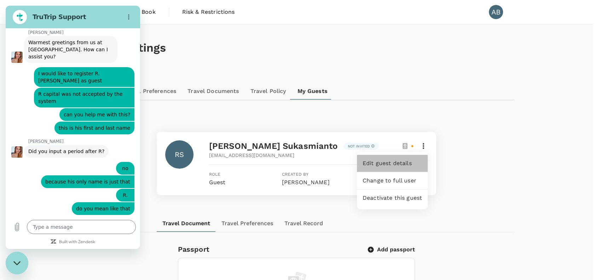
click at [399, 155] on div "Edit guest details" at bounding box center [392, 163] width 71 height 17
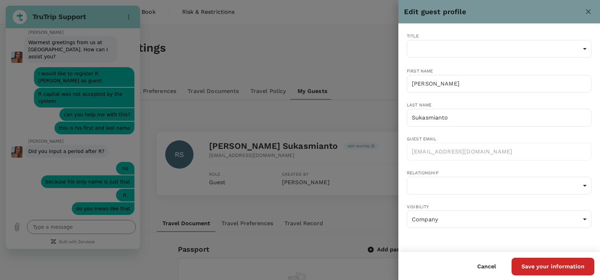
click at [558, 267] on button "Save your information" at bounding box center [552, 267] width 83 height 18
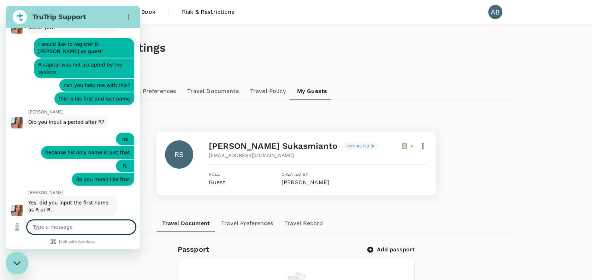
scroll to position [218, 0]
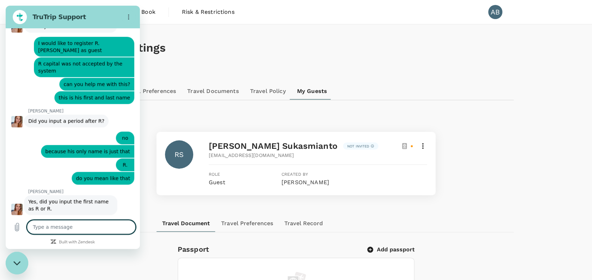
click at [84, 226] on textarea at bounding box center [81, 227] width 109 height 14
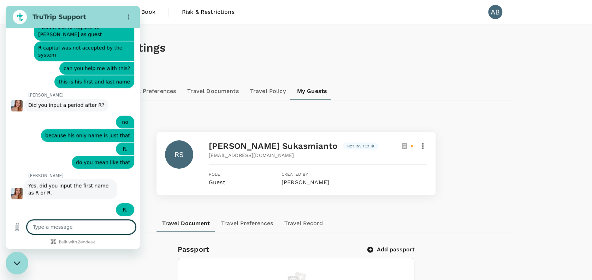
scroll to position [235, 0]
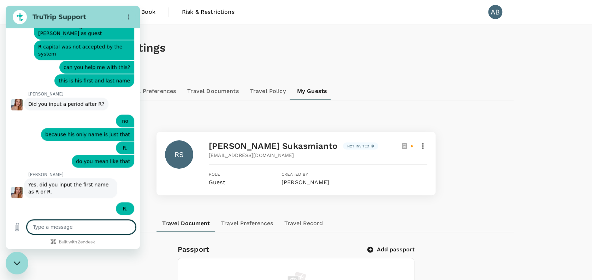
click at [78, 222] on textarea at bounding box center [81, 227] width 109 height 14
click at [128, 226] on icon "Send message" at bounding box center [129, 227] width 8 height 8
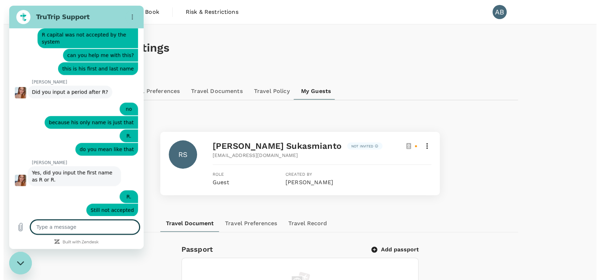
scroll to position [249, 0]
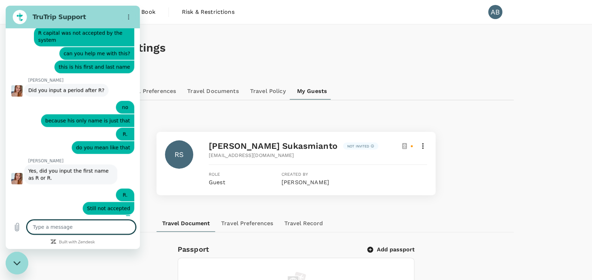
click at [422, 148] on icon at bounding box center [423, 146] width 8 height 8
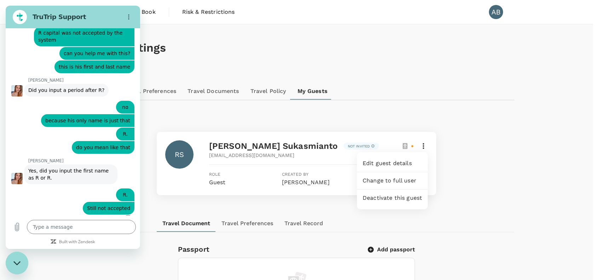
click at [407, 159] on span "Edit guest details" at bounding box center [391, 163] width 59 height 8
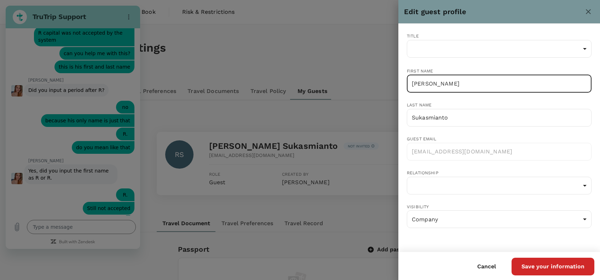
drag, startPoint x: 462, startPoint y: 81, endPoint x: 414, endPoint y: 78, distance: 48.5
click at [414, 78] on input "[PERSON_NAME]" at bounding box center [499, 84] width 185 height 18
click at [545, 169] on div "Relationship ​ ​" at bounding box center [499, 181] width 185 height 25
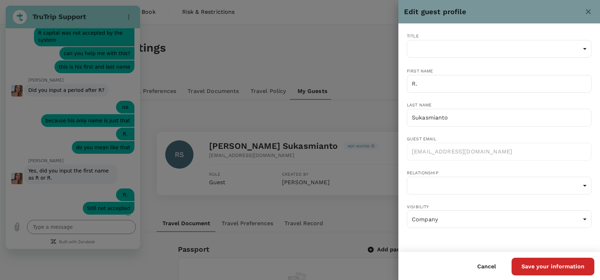
click at [563, 270] on button "Save your information" at bounding box center [552, 267] width 83 height 18
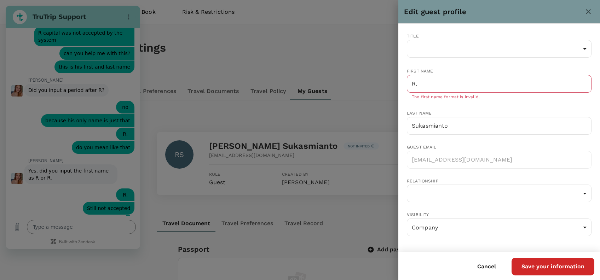
click at [99, 229] on div at bounding box center [300, 140] width 600 height 280
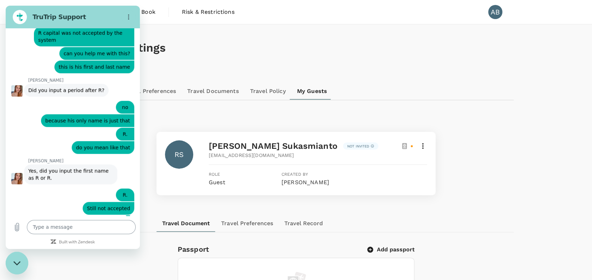
click at [81, 225] on textarea at bounding box center [81, 227] width 109 height 14
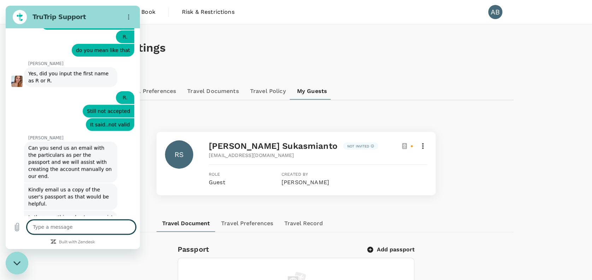
scroll to position [348, 0]
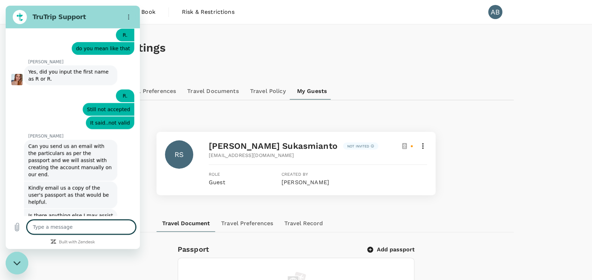
click at [54, 226] on textarea at bounding box center [81, 227] width 109 height 14
click at [127, 227] on icon "Send message" at bounding box center [129, 227] width 8 height 8
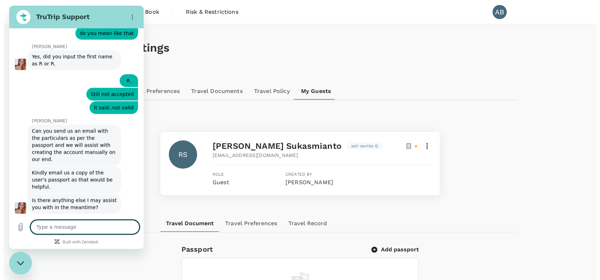
scroll to position [364, 0]
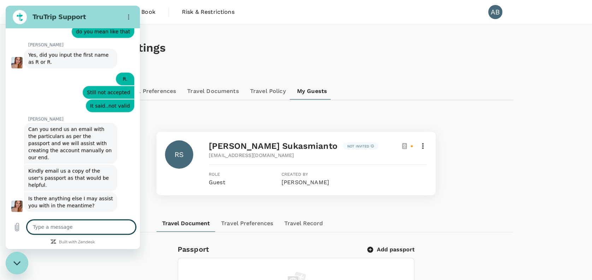
click at [424, 144] on icon at bounding box center [423, 146] width 8 height 8
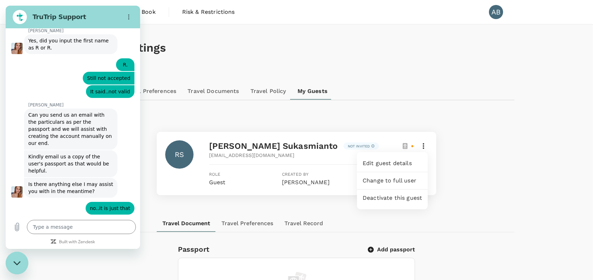
scroll to position [378, 0]
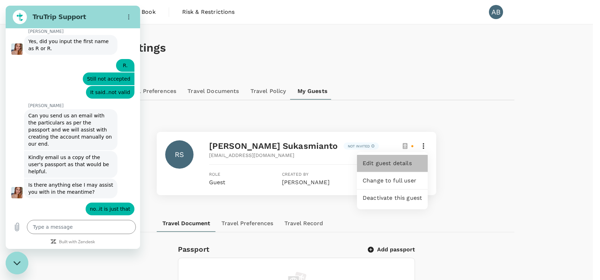
click at [389, 159] on span "Edit guest details" at bounding box center [391, 163] width 59 height 8
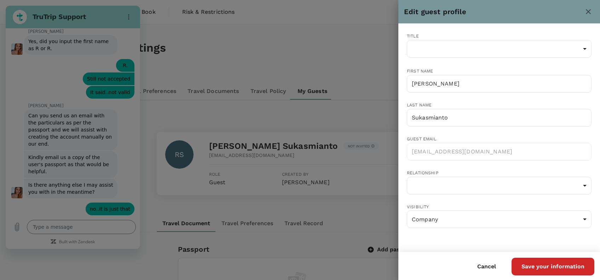
click at [475, 69] on div "First name [PERSON_NAME] ​" at bounding box center [499, 79] width 185 height 25
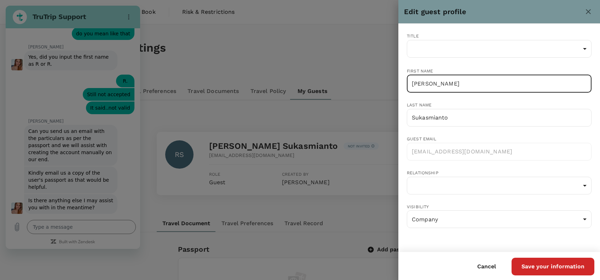
drag, startPoint x: 461, startPoint y: 82, endPoint x: 438, endPoint y: 83, distance: 22.3
click at [438, 83] on input "[PERSON_NAME]" at bounding box center [499, 84] width 185 height 18
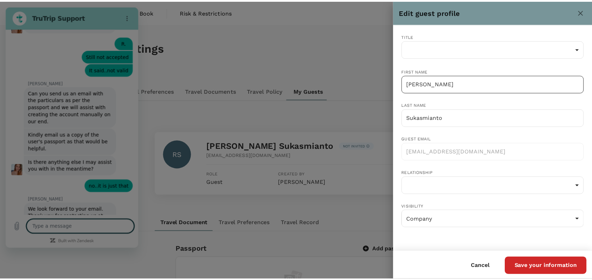
scroll to position [402, 0]
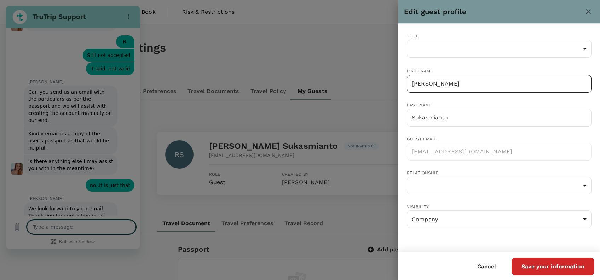
click at [448, 82] on input "[PERSON_NAME]" at bounding box center [499, 84] width 185 height 18
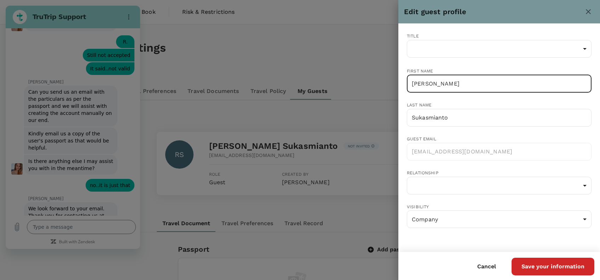
click at [419, 99] on div "Title ​ ​ First name [PERSON_NAME] ​ Last name [PERSON_NAME] ​ Guest email [EMA…" at bounding box center [493, 129] width 196 height 216
click at [416, 83] on input "[PERSON_NAME]" at bounding box center [499, 84] width 185 height 18
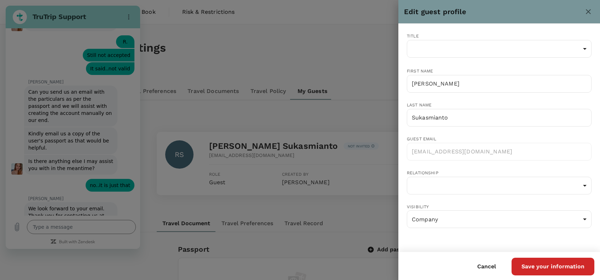
click at [419, 101] on div "Last name [PERSON_NAME] ​" at bounding box center [499, 113] width 185 height 25
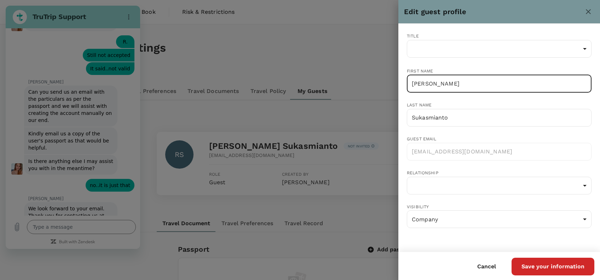
drag, startPoint x: 461, startPoint y: 80, endPoint x: 425, endPoint y: 82, distance: 36.5
click at [425, 82] on input "[PERSON_NAME]" at bounding box center [499, 84] width 185 height 18
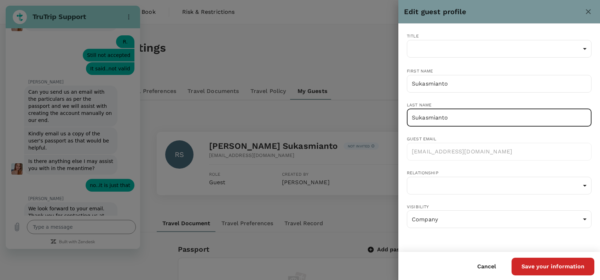
drag, startPoint x: 450, startPoint y: 111, endPoint x: 461, endPoint y: 117, distance: 13.3
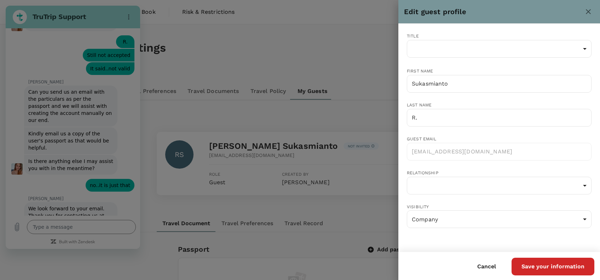
click at [475, 93] on div "Title ​ ​ First name [PERSON_NAME] ​ Last name [PERSON_NAME] ​ Guest email [EMA…" at bounding box center [493, 129] width 196 height 216
click at [413, 83] on input "Sukasmianto" at bounding box center [499, 84] width 185 height 18
click at [477, 101] on div "Last name R. ​" at bounding box center [499, 113] width 185 height 25
click at [537, 263] on button "Save your information" at bounding box center [552, 267] width 83 height 18
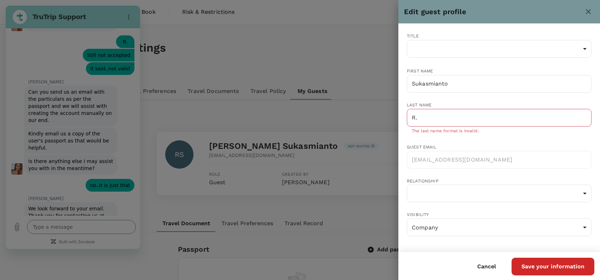
click at [375, 120] on div at bounding box center [300, 140] width 600 height 280
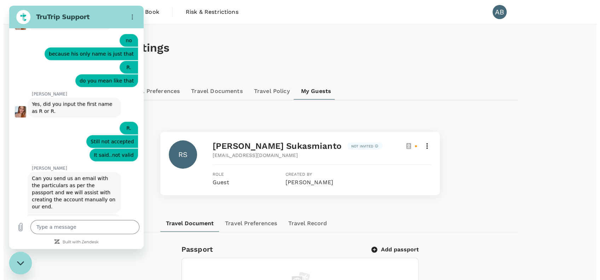
scroll to position [327, 0]
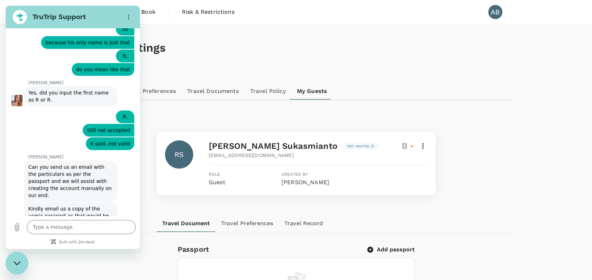
click at [425, 145] on icon at bounding box center [423, 146] width 8 height 8
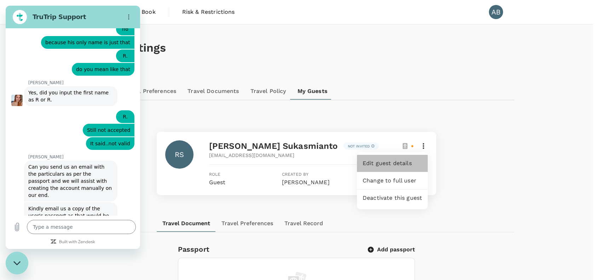
click at [392, 162] on span "Edit guest details" at bounding box center [391, 163] width 59 height 8
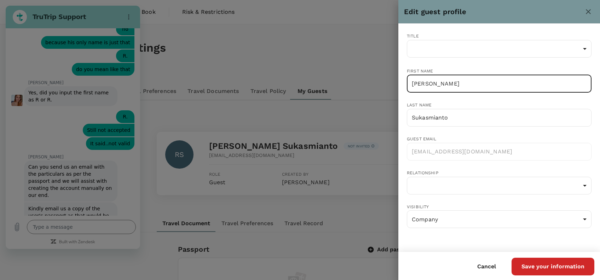
click at [467, 81] on input "[PERSON_NAME]" at bounding box center [499, 84] width 185 height 18
drag, startPoint x: 448, startPoint y: 82, endPoint x: 418, endPoint y: 81, distance: 30.4
click at [418, 81] on input "[PERSON_NAME]" at bounding box center [499, 84] width 185 height 18
click at [413, 120] on input "Sukasmianto" at bounding box center [499, 118] width 185 height 18
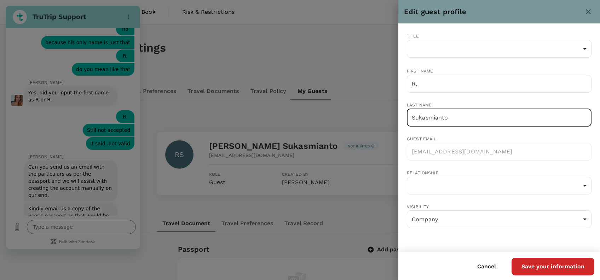
click at [550, 136] on div "Guest email [EMAIL_ADDRESS][DOMAIN_NAME] ​" at bounding box center [499, 147] width 185 height 25
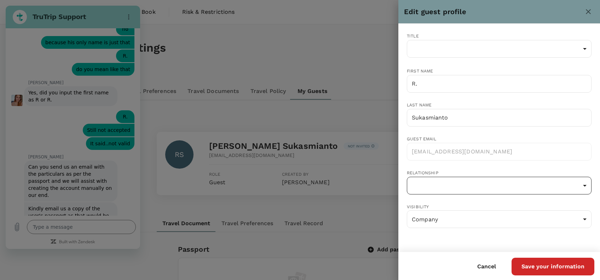
click at [432, 198] on li "Personal" at bounding box center [499, 201] width 185 height 13
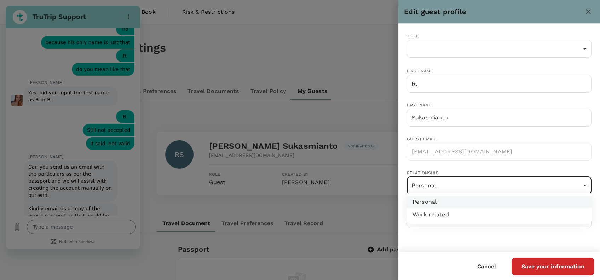
drag, startPoint x: 441, startPoint y: 217, endPoint x: 451, endPoint y: 218, distance: 10.3
click at [441, 217] on li "Work related" at bounding box center [499, 214] width 185 height 13
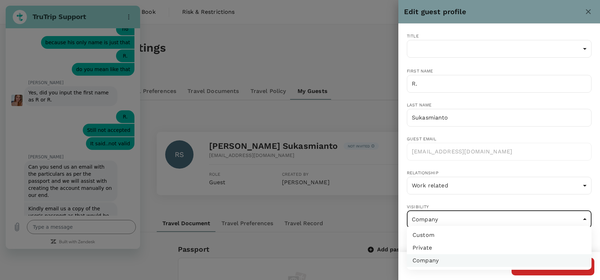
click at [441, 259] on li "Company" at bounding box center [499, 260] width 185 height 13
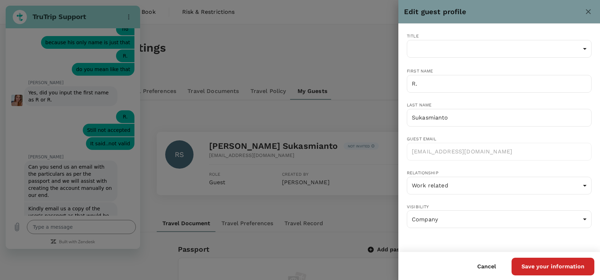
click at [454, 232] on div "Title ​ ​ First name R. ​ Last name [PERSON_NAME] ​ Guest email [EMAIL_ADDRESS]…" at bounding box center [493, 129] width 196 height 216
click at [537, 262] on button "Save your information" at bounding box center [552, 267] width 83 height 18
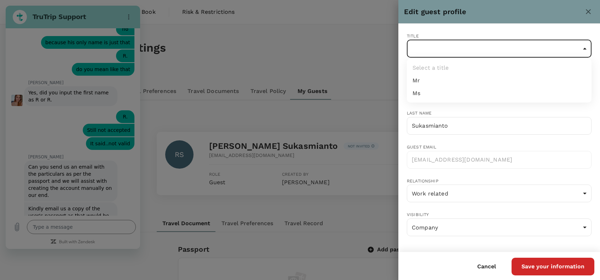
click at [421, 78] on li "Mr" at bounding box center [499, 80] width 185 height 13
drag, startPoint x: 535, startPoint y: 270, endPoint x: 524, endPoint y: 248, distance: 24.8
click at [534, 269] on button "Save your information" at bounding box center [552, 267] width 83 height 18
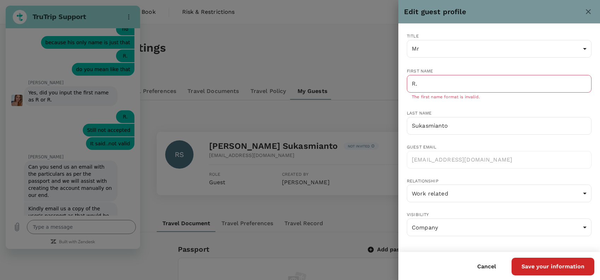
click at [496, 100] on div "Title Mr Mr [PERSON_NAME] First name [PERSON_NAME] ​ The first name format is i…" at bounding box center [493, 133] width 196 height 224
click at [461, 103] on div "Title Mr Mr [PERSON_NAME] First name [PERSON_NAME] ​ The first name format is i…" at bounding box center [493, 133] width 196 height 224
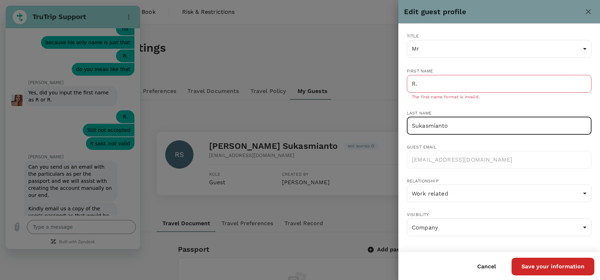
drag, startPoint x: 454, startPoint y: 121, endPoint x: 398, endPoint y: 122, distance: 55.9
click at [398, 122] on div "Title Mr Mr [PERSON_NAME] First name [PERSON_NAME] ​ The first name format is i…" at bounding box center [493, 133] width 196 height 224
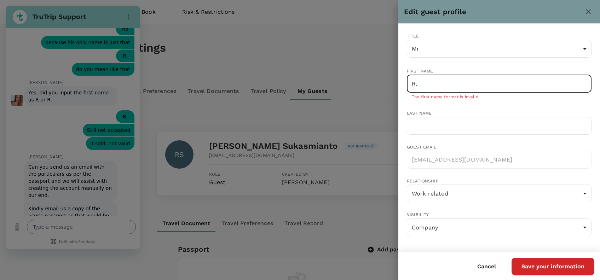
click at [441, 81] on input "R." at bounding box center [499, 84] width 185 height 18
paste input "Sukasmianto"
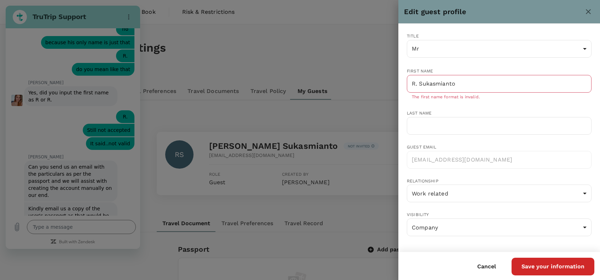
click at [469, 68] on div "First name R. Sukasmianto ​ The first name format is invalid." at bounding box center [499, 84] width 185 height 34
click at [497, 105] on div "Title Mr Mr [PERSON_NAME] First name [PERSON_NAME] Sukasmianto ​ The first name…" at bounding box center [493, 133] width 196 height 224
click at [563, 265] on button "Save your information" at bounding box center [552, 267] width 83 height 18
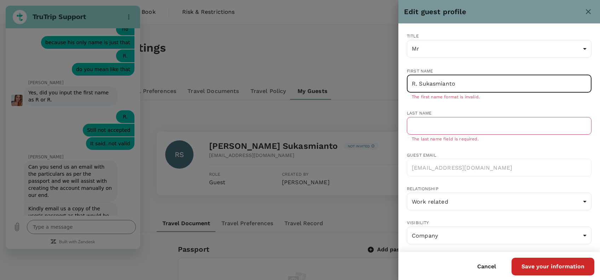
drag, startPoint x: 417, startPoint y: 83, endPoint x: 428, endPoint y: 84, distance: 11.0
click at [416, 83] on input "R. Sukasmianto" at bounding box center [499, 84] width 185 height 18
click at [559, 267] on button "Save your information" at bounding box center [552, 267] width 83 height 18
